Goal: Information Seeking & Learning: Find specific fact

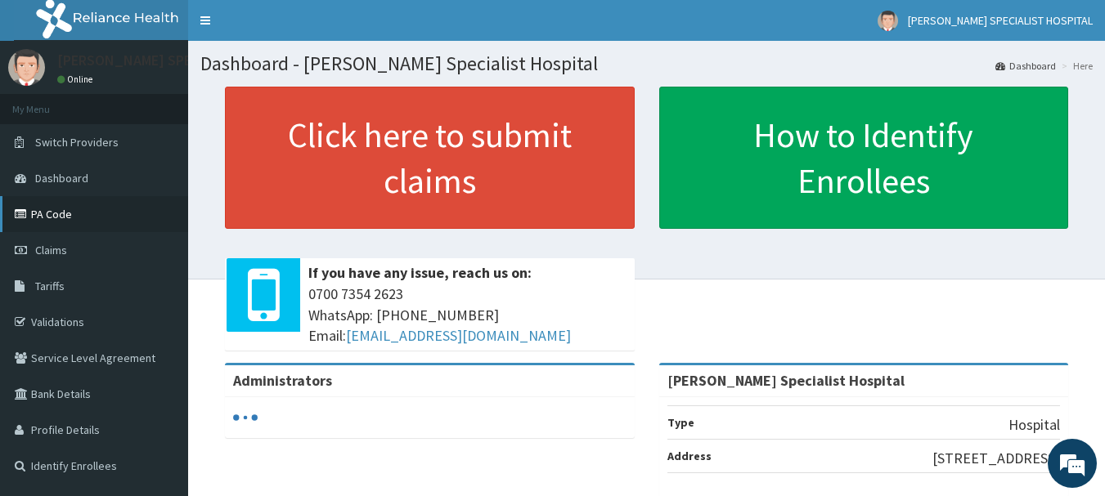
click at [50, 221] on link "PA Code" at bounding box center [94, 214] width 188 height 36
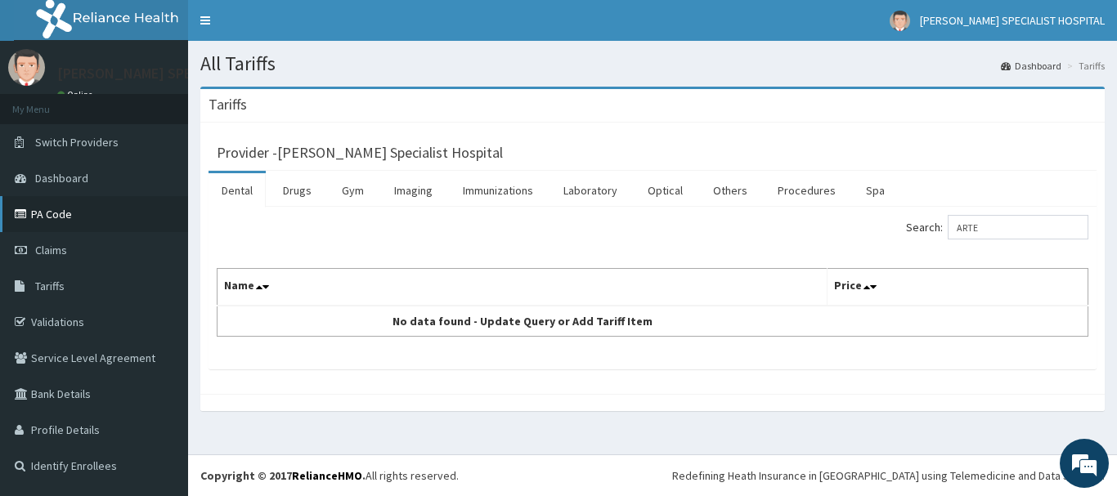
type input "ARTE"
click at [77, 218] on link "PA Code" at bounding box center [94, 214] width 188 height 36
drag, startPoint x: 997, startPoint y: 227, endPoint x: 1016, endPoint y: 199, distance: 33.6
click at [998, 228] on input "Search:" at bounding box center [1018, 227] width 141 height 25
type input "A"
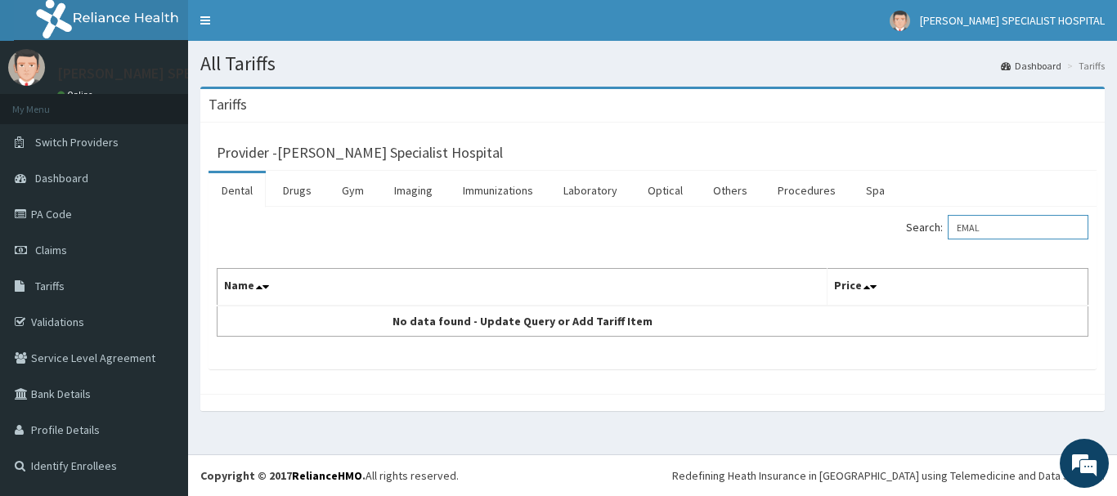
type input "EMAL"
click at [82, 213] on link "PA Code" at bounding box center [94, 214] width 188 height 36
click at [980, 233] on input "Search:" at bounding box center [1018, 227] width 141 height 25
type input "PAED"
click at [806, 198] on link "Procedures" at bounding box center [807, 190] width 84 height 34
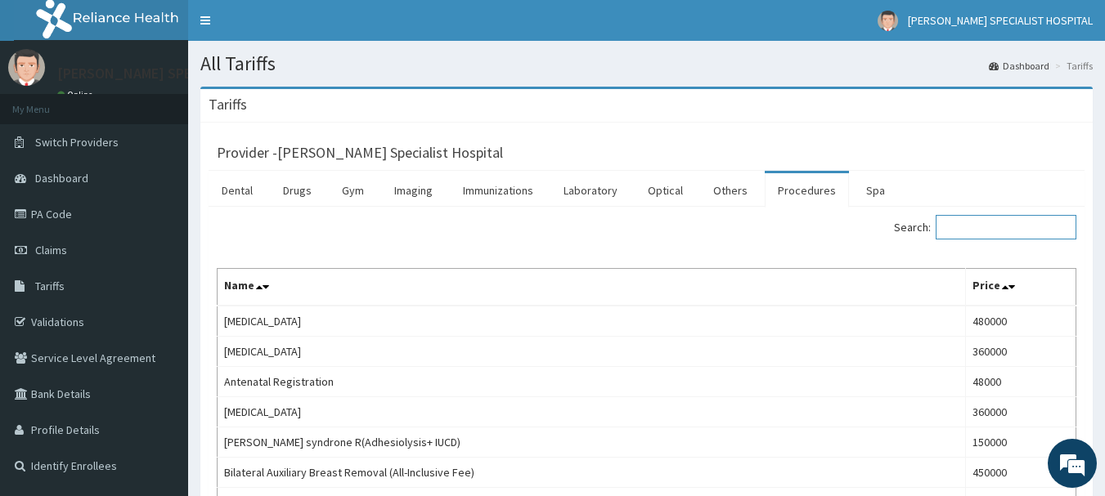
click at [973, 224] on input "Search:" at bounding box center [1006, 227] width 141 height 25
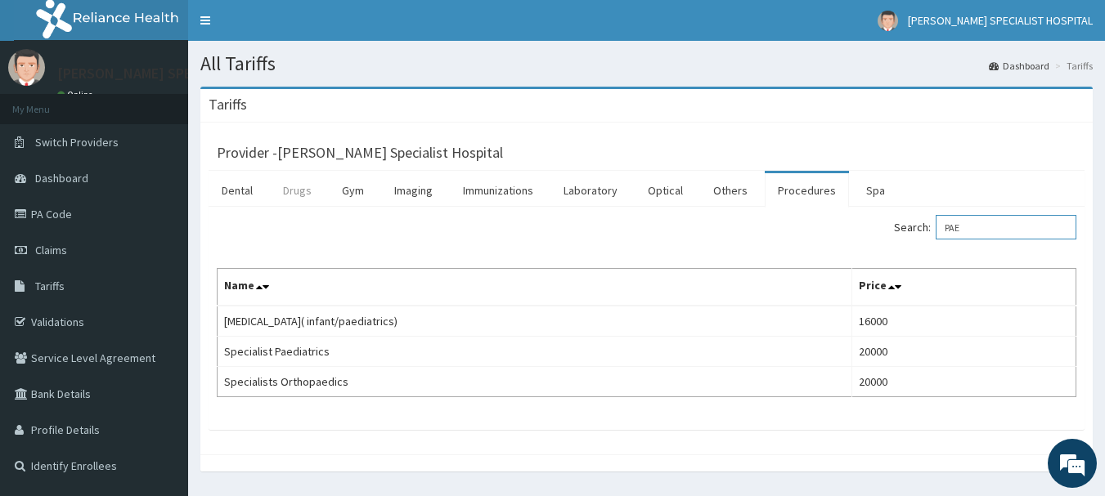
type input "PAE"
click at [294, 191] on link "Drugs" at bounding box center [297, 190] width 55 height 34
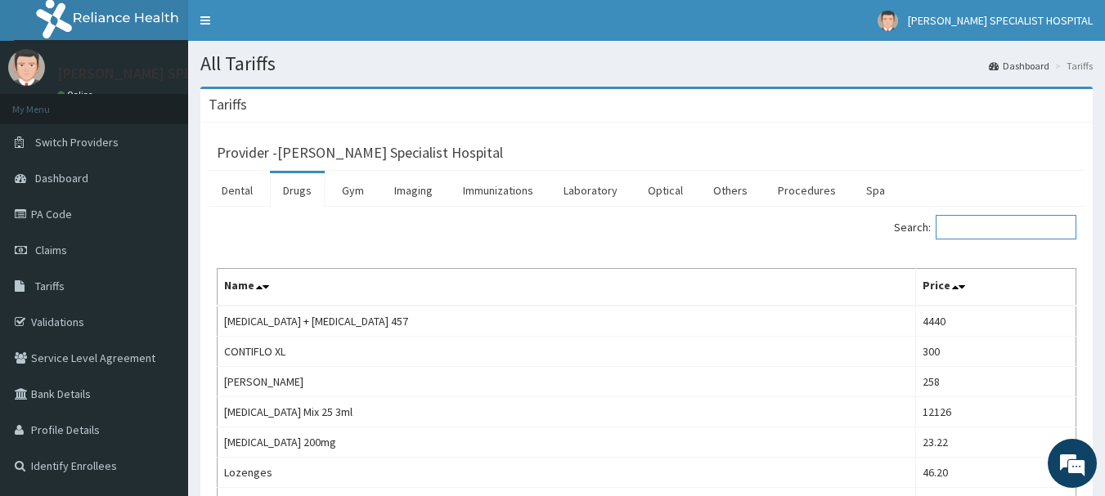
click at [991, 225] on input "Search:" at bounding box center [1006, 227] width 141 height 25
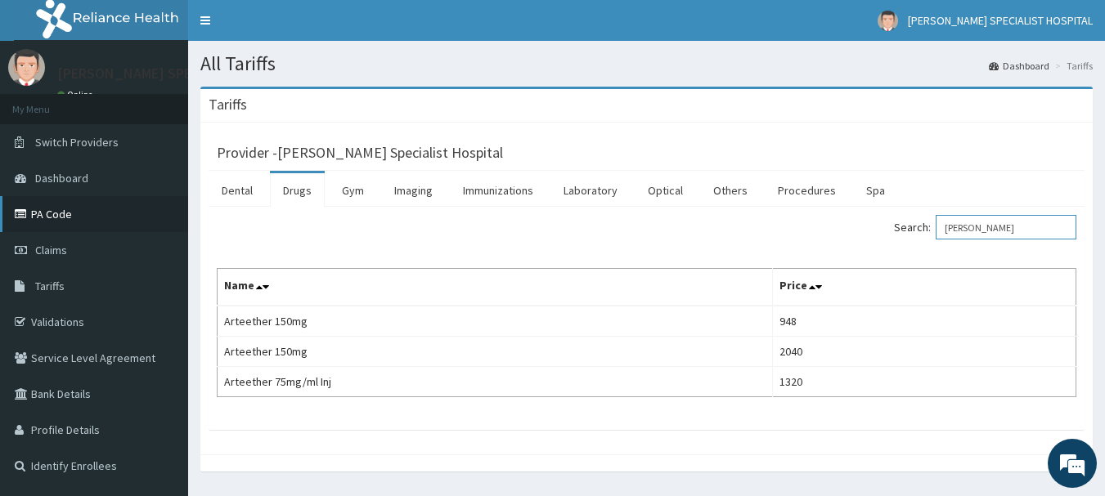
type input "[PERSON_NAME]"
click at [73, 222] on link "PA Code" at bounding box center [94, 214] width 188 height 36
